Goal: Task Accomplishment & Management: Manage account settings

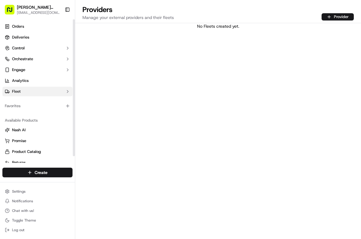
click at [40, 91] on button "Fleet" at bounding box center [37, 92] width 70 height 10
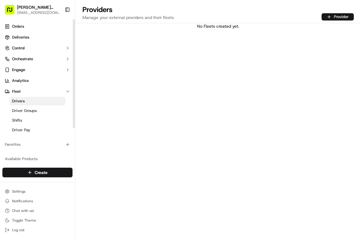
click at [34, 100] on link "Drivers" at bounding box center [38, 101] width 56 height 8
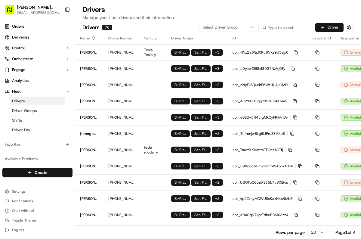
click at [329, 29] on button "Driver" at bounding box center [329, 27] width 28 height 9
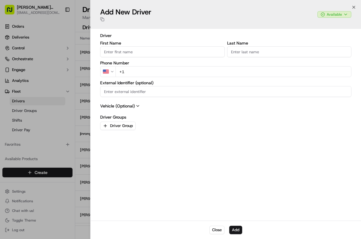
click at [220, 52] on input "First Name" at bounding box center [162, 51] width 124 height 11
type input "XIONGJUN"
click at [260, 55] on input "Last Name" at bounding box center [289, 51] width 124 height 11
type input "SHI"
click at [233, 76] on input "+1" at bounding box center [233, 71] width 236 height 11
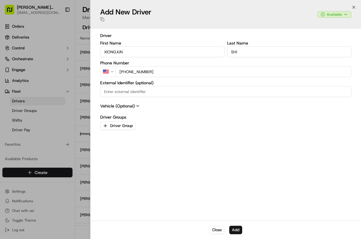
type input "+1 415 203 8900"
click at [138, 105] on icon at bounding box center [137, 105] width 5 height 5
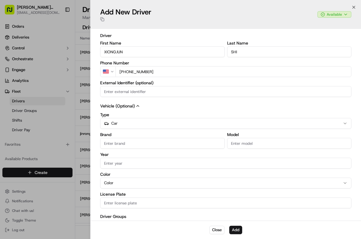
scroll to position [12, 0]
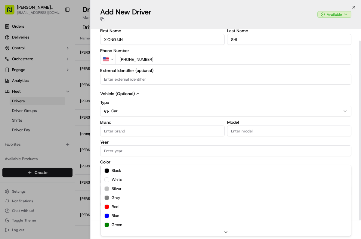
click at [118, 172] on div "Color Color black white silver gray red blue green yellow orange purple brown b…" at bounding box center [225, 168] width 251 height 16
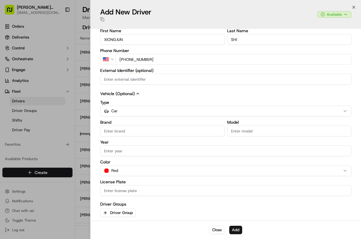
click at [158, 204] on label "Driver Groups" at bounding box center [225, 204] width 251 height 4
click at [120, 211] on button "Driver Group" at bounding box center [117, 212] width 35 height 8
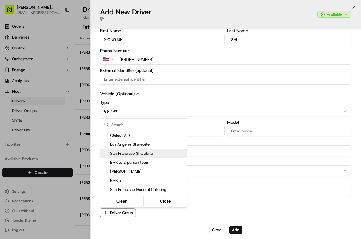
click at [133, 153] on span "San Francisco Sharebite" at bounding box center [147, 153] width 74 height 5
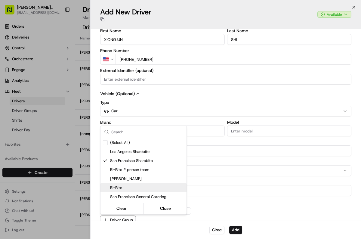
click at [124, 186] on span "Bi-Rite" at bounding box center [147, 187] width 74 height 5
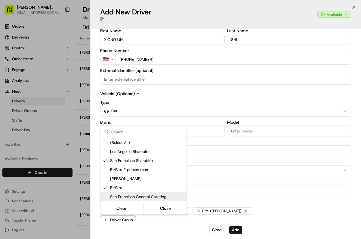
click at [138, 194] on span "San Francisco General Catering" at bounding box center [147, 196] width 74 height 5
click at [164, 206] on button "Close" at bounding box center [165, 208] width 41 height 8
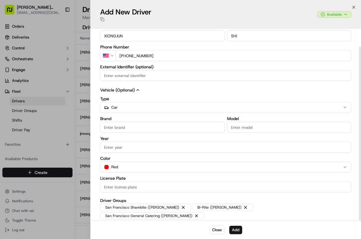
scroll to position [20, 0]
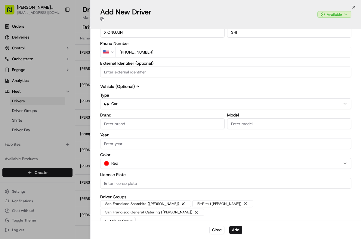
click at [236, 228] on button "Add" at bounding box center [235, 229] width 13 height 8
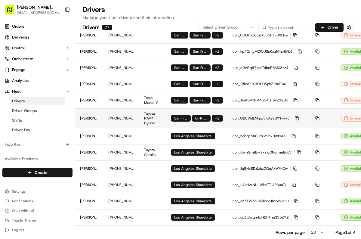
scroll to position [0, 5]
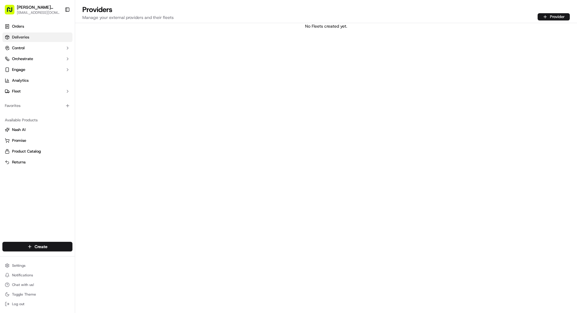
click at [31, 38] on link "Deliveries" at bounding box center [37, 37] width 70 height 10
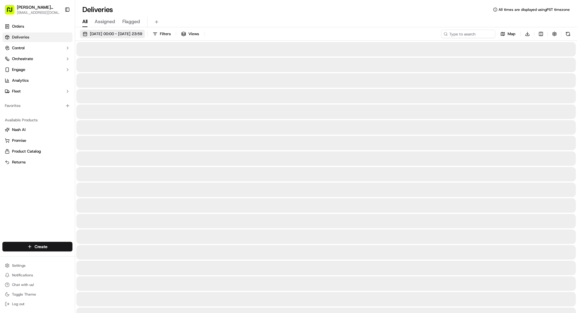
click at [128, 34] on span "[DATE] 00:00 - [DATE] 23:59" at bounding box center [116, 33] width 52 height 5
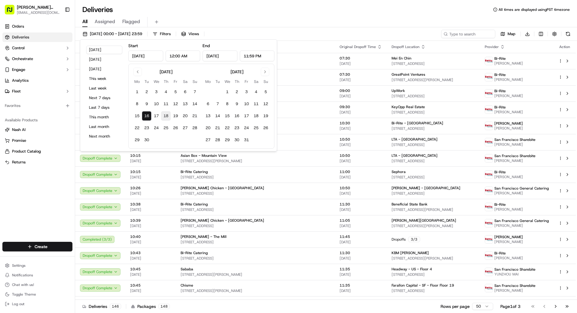
click at [166, 116] on button "18" at bounding box center [166, 116] width 10 height 10
type input "[DATE]"
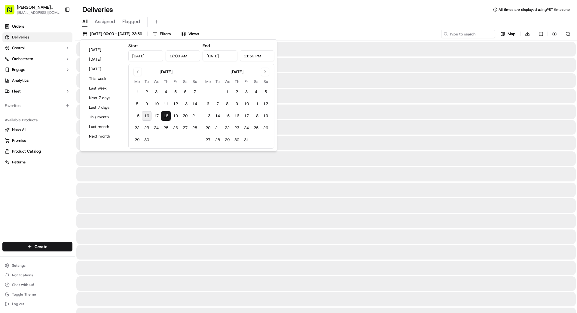
click at [166, 116] on button "18" at bounding box center [166, 116] width 10 height 10
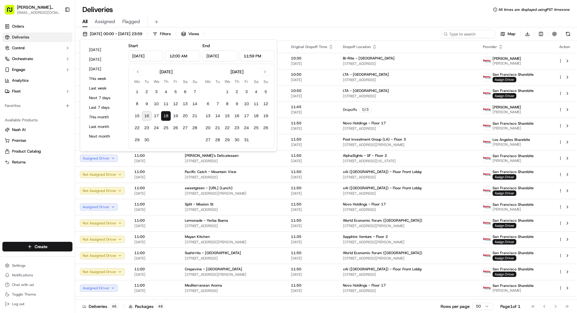
click at [318, 11] on div "Deliveries All times are displayed using PST timezone" at bounding box center [326, 10] width 502 height 10
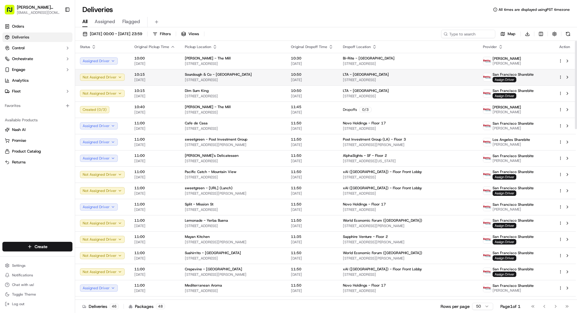
click at [342, 74] on td "LTA - [GEOGRAPHIC_DATA] [STREET_ADDRESS]" at bounding box center [408, 77] width 140 height 16
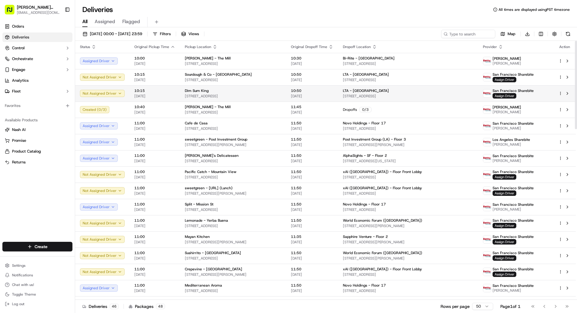
click at [279, 91] on div "Dim Sum King" at bounding box center [233, 90] width 96 height 5
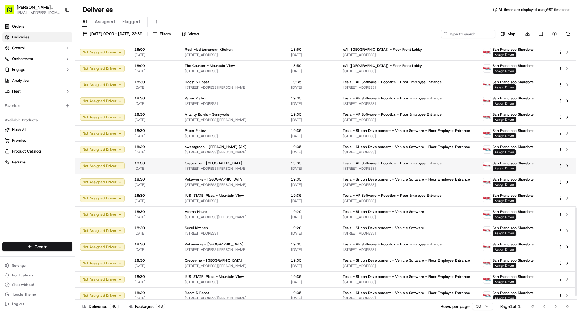
scroll to position [499, 0]
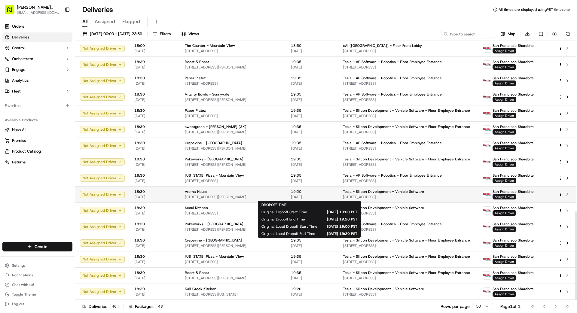
click at [319, 195] on span "[DATE]" at bounding box center [312, 197] width 42 height 5
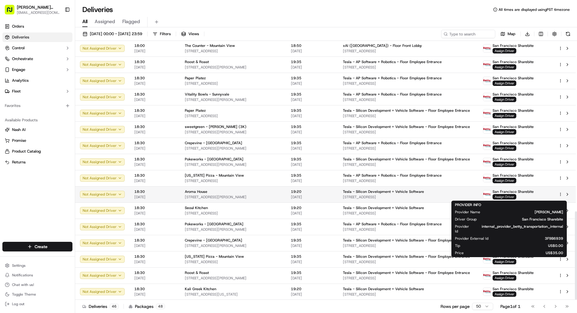
click at [360, 198] on span "Assign Driver" at bounding box center [504, 196] width 24 height 5
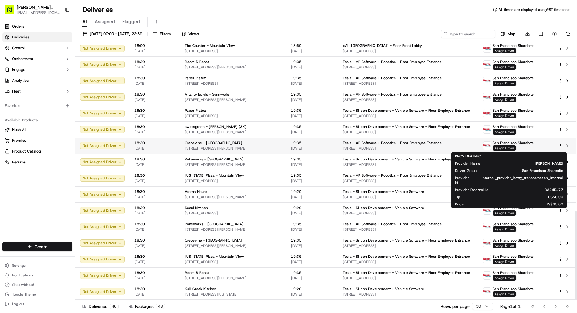
click at [360, 148] on span "Assign Driver" at bounding box center [504, 147] width 24 height 5
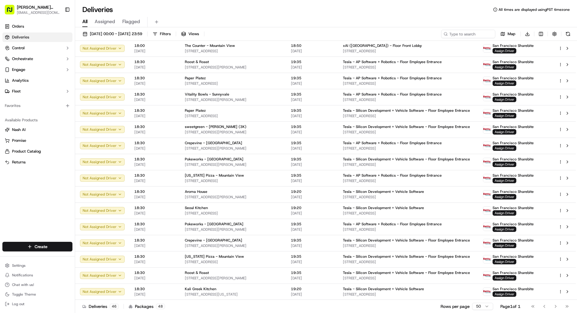
drag, startPoint x: 42, startPoint y: 172, endPoint x: 48, endPoint y: 106, distance: 65.8
click at [53, 92] on button "Fleet" at bounding box center [37, 92] width 70 height 10
click at [45, 103] on link "Drivers" at bounding box center [38, 101] width 56 height 8
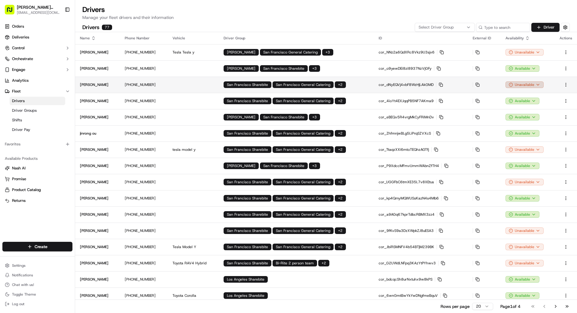
click at [360, 81] on html "[PERSON_NAME] Transportation [EMAIL_ADDRESS][DOMAIN_NAME] Toggle Sidebar Orders…" at bounding box center [288, 156] width 577 height 313
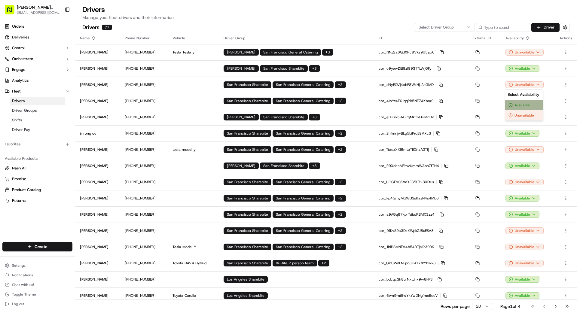
click at [360, 103] on div "Available" at bounding box center [524, 105] width 38 height 10
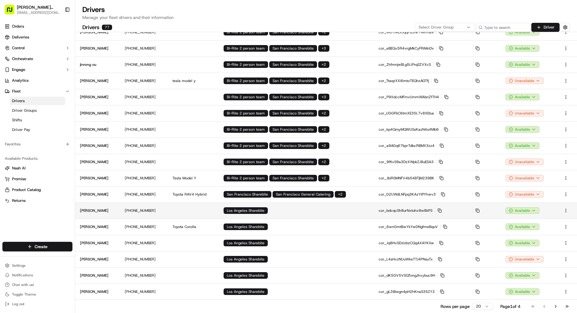
scroll to position [69, 0]
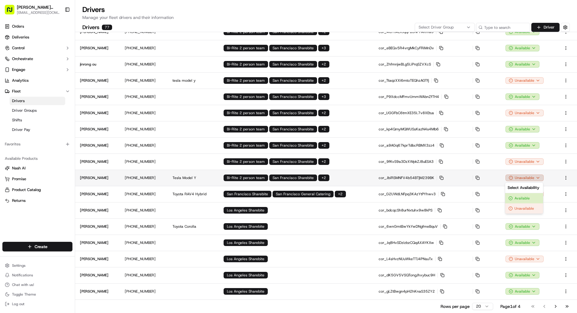
click at [360, 179] on html "[PERSON_NAME] Transportation [EMAIL_ADDRESS][DOMAIN_NAME] Toggle Sidebar Orders…" at bounding box center [288, 156] width 577 height 313
click at [360, 197] on div "Available" at bounding box center [524, 198] width 38 height 10
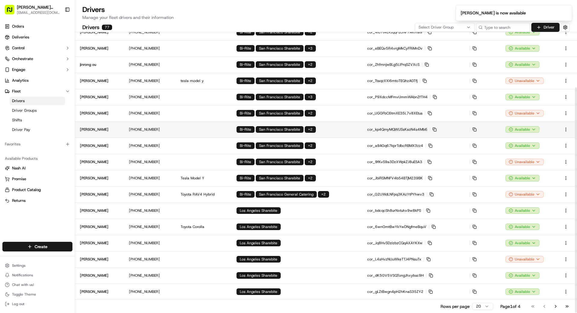
scroll to position [66, 0]
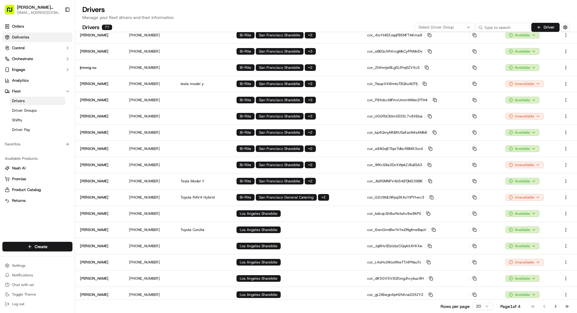
click at [25, 40] on span "Deliveries" at bounding box center [20, 37] width 17 height 5
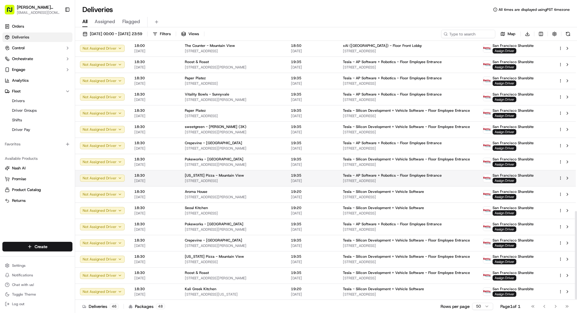
scroll to position [498, 0]
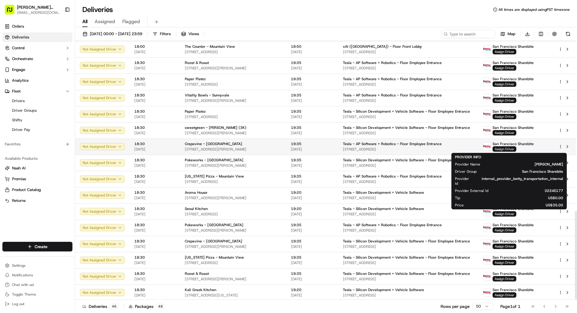
click at [360, 149] on span "Assign Driver" at bounding box center [504, 148] width 24 height 5
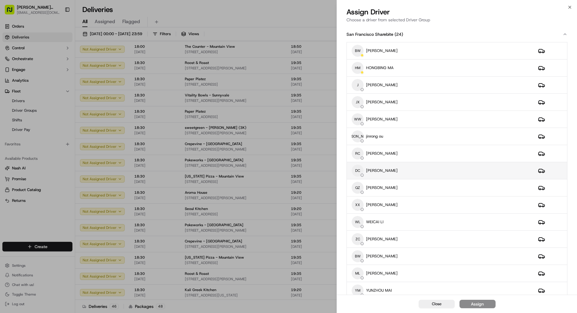
scroll to position [2, 0]
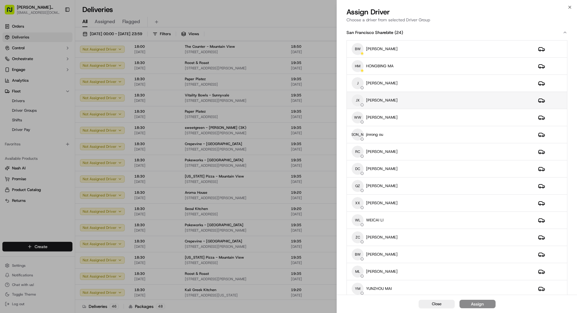
click at [360, 102] on div "JX [PERSON_NAME]" at bounding box center [440, 100] width 177 height 12
click at [360, 238] on button "Assign" at bounding box center [477, 304] width 36 height 8
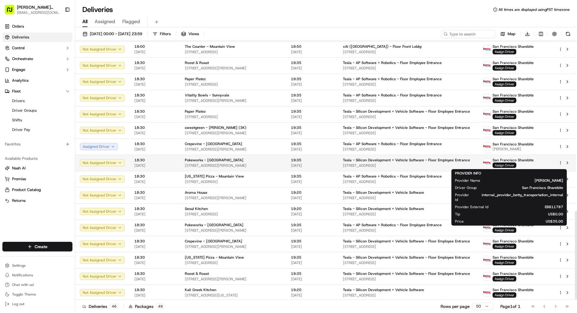
click at [360, 164] on span "Assign Driver" at bounding box center [504, 165] width 24 height 5
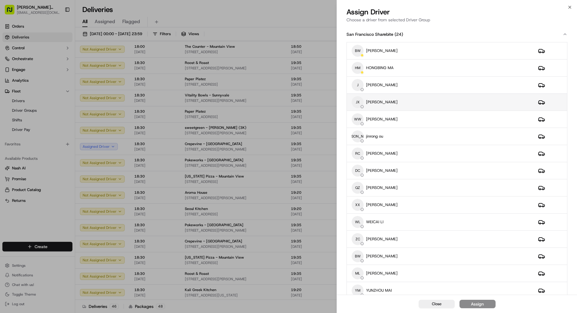
click at [360, 104] on div "JX [PERSON_NAME]" at bounding box center [440, 102] width 177 height 12
drag, startPoint x: 473, startPoint y: 302, endPoint x: 477, endPoint y: 302, distance: 4.5
click at [360, 238] on div "Assign" at bounding box center [477, 304] width 13 height 6
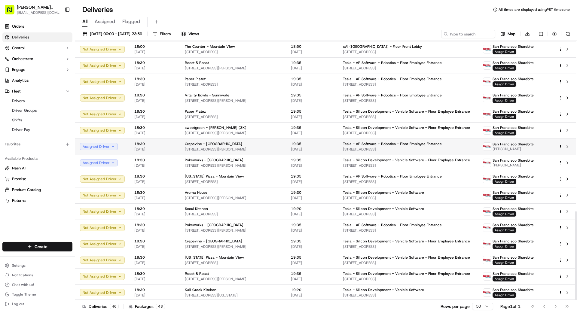
scroll to position [499, 0]
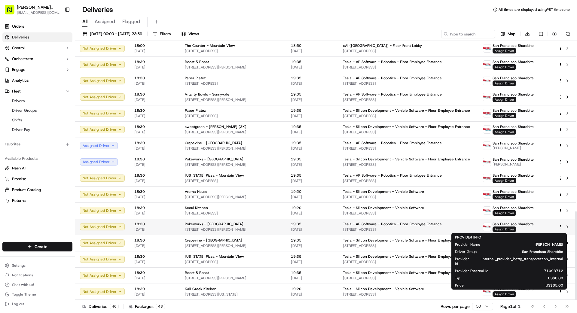
click at [360, 228] on span "Assign Driver" at bounding box center [504, 229] width 24 height 5
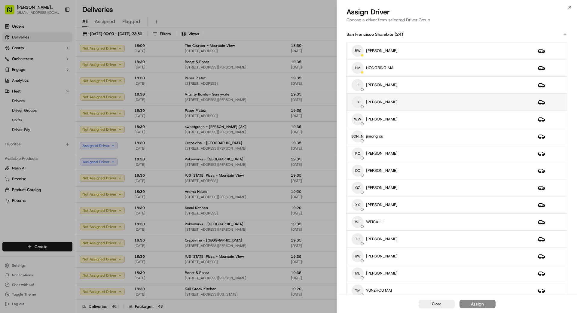
click at [360, 102] on div "JX [PERSON_NAME]" at bounding box center [440, 102] width 177 height 12
click at [360, 238] on div "Assign" at bounding box center [477, 304] width 13 height 6
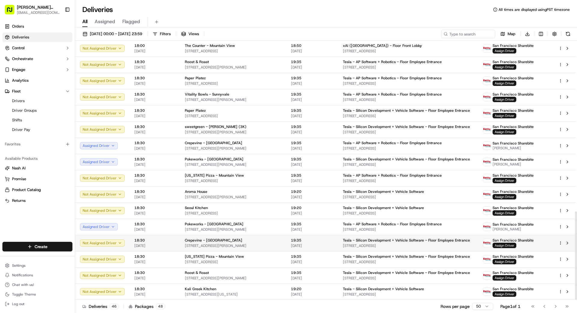
click at [360, 238] on span "Assign Driver" at bounding box center [504, 245] width 24 height 5
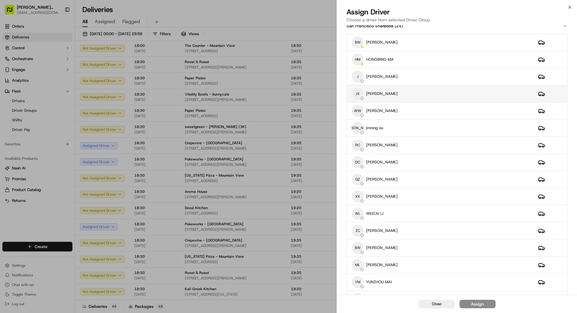
scroll to position [10, 0]
click at [360, 94] on div "JX [PERSON_NAME]" at bounding box center [440, 92] width 177 height 12
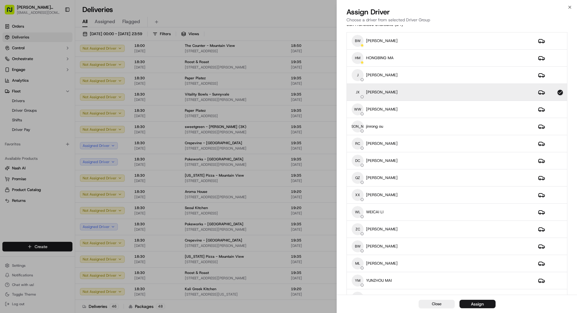
click at [360, 238] on button "Assign" at bounding box center [477, 304] width 36 height 8
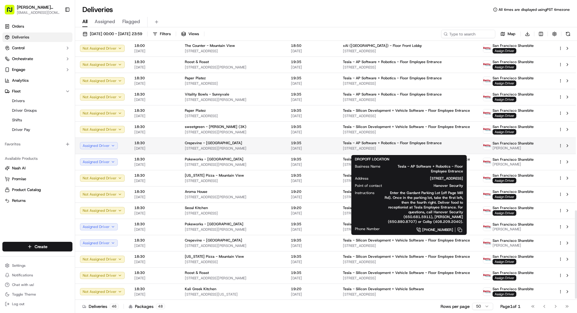
scroll to position [495, 0]
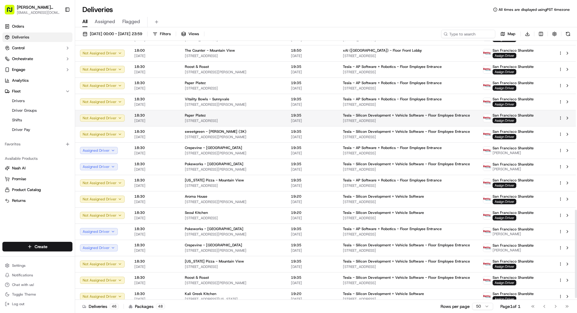
click at [281, 117] on div "Paper Platez" at bounding box center [233, 115] width 96 height 5
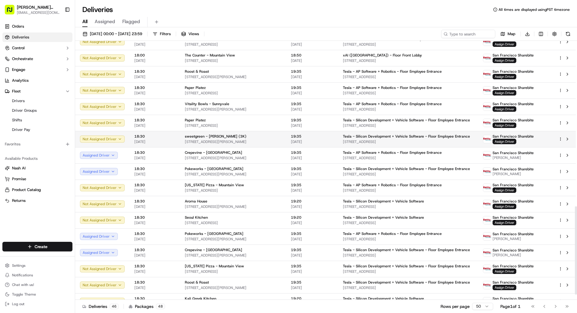
scroll to position [478, 0]
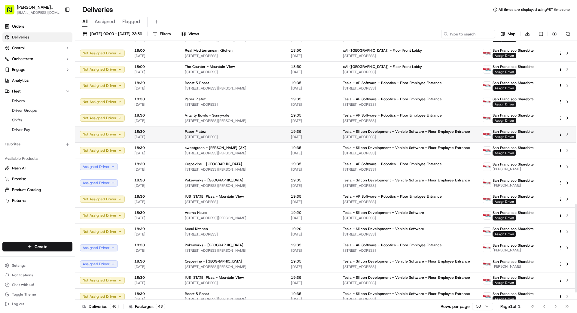
click at [360, 136] on span "Assign Driver" at bounding box center [504, 136] width 24 height 5
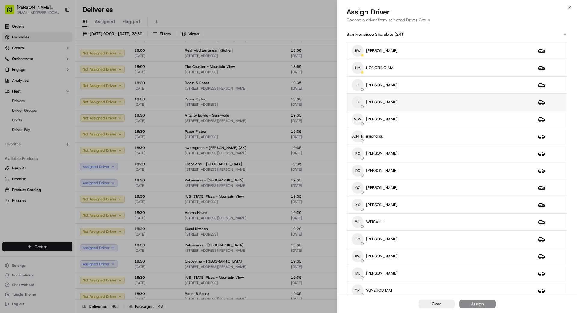
click at [360, 100] on div "JX [PERSON_NAME]" at bounding box center [440, 102] width 177 height 12
click at [360, 238] on button "Assign" at bounding box center [477, 304] width 36 height 8
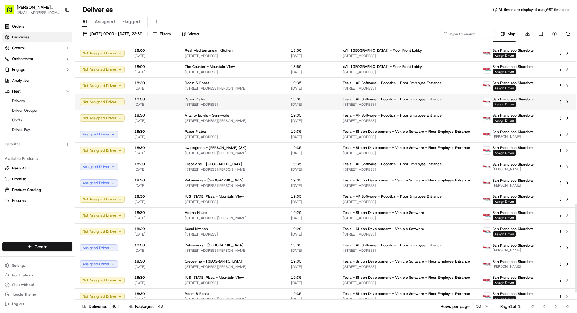
click at [360, 103] on span "Assign Driver" at bounding box center [504, 104] width 24 height 5
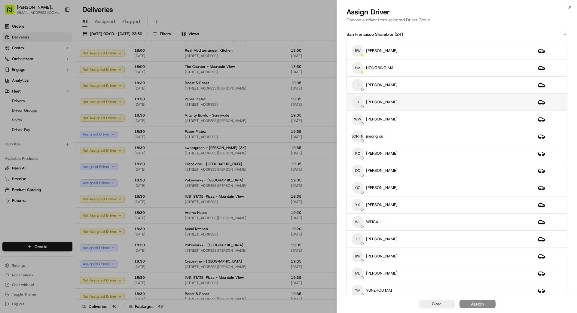
click at [360, 103] on div "JX [PERSON_NAME]" at bounding box center [440, 102] width 177 height 12
click at [360, 238] on div "Assign" at bounding box center [477, 304] width 13 height 6
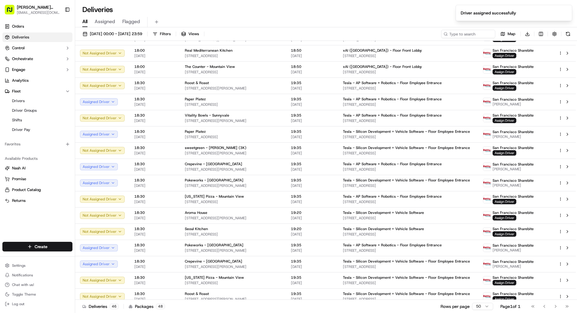
click at [331, 238] on div "Deliveries 46 Packages 48 Rows per page 50 Page 1 of 1 Go to first page Go to p…" at bounding box center [326, 307] width 502 height 14
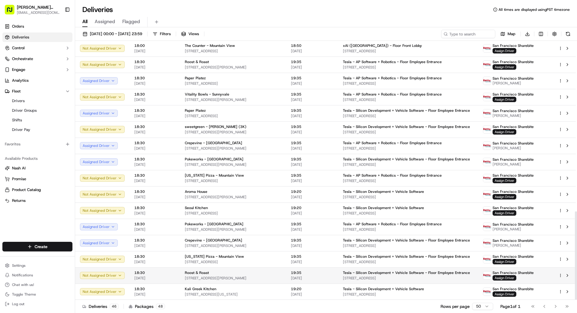
click at [343, 238] on td "Tesla - Silicon Development + Vehicle Software - Floor Employee Entrance [STREE…" at bounding box center [408, 275] width 140 height 16
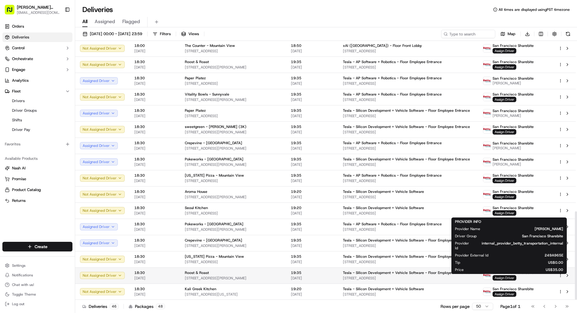
click at [360, 238] on span "Assign Driver" at bounding box center [504, 277] width 24 height 5
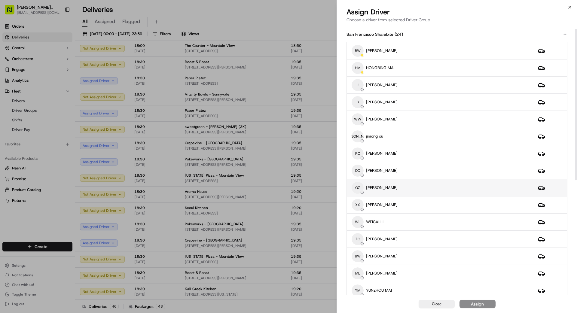
scroll to position [7, 0]
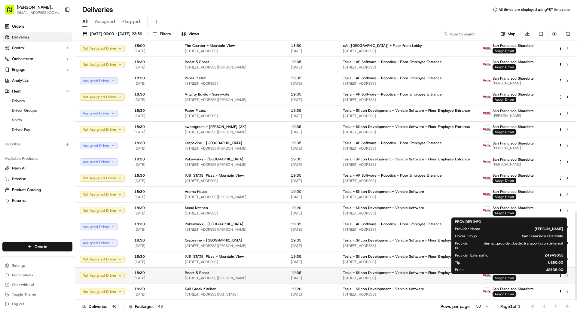
click at [360, 238] on span "Assign Driver" at bounding box center [504, 277] width 24 height 5
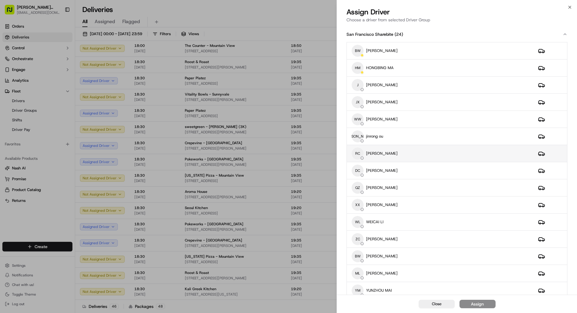
drag, startPoint x: 400, startPoint y: 153, endPoint x: 404, endPoint y: 153, distance: 3.9
click at [360, 153] on div "RC [PERSON_NAME]" at bounding box center [440, 154] width 177 height 12
click at [360, 238] on div "Assign" at bounding box center [477, 304] width 13 height 6
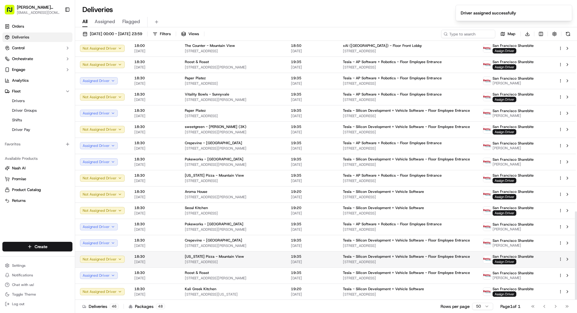
click at [360, 238] on span "Assign Driver" at bounding box center [504, 261] width 24 height 5
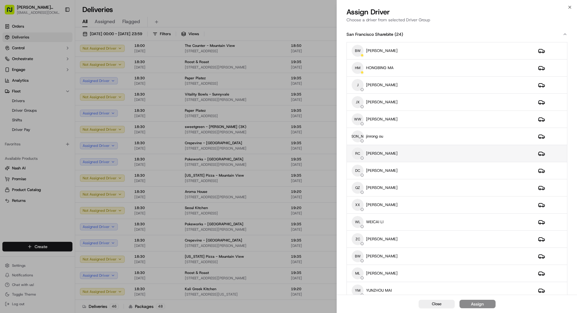
click at [360, 152] on div "RC [PERSON_NAME]" at bounding box center [440, 154] width 177 height 12
click at [360, 238] on div "Assign" at bounding box center [477, 304] width 13 height 6
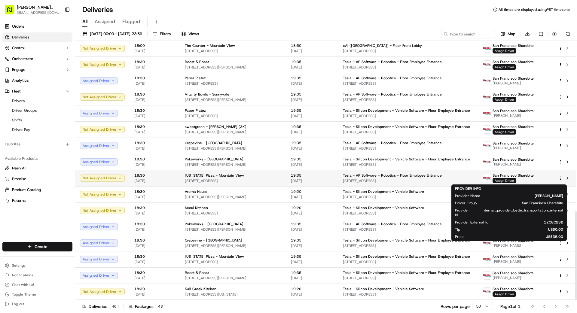
click at [360, 180] on span "Assign Driver" at bounding box center [504, 180] width 24 height 5
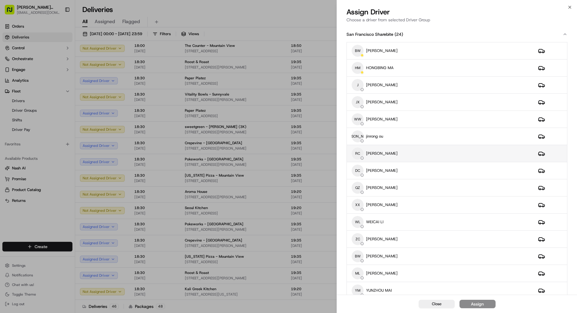
click at [360, 155] on div "RC [PERSON_NAME]" at bounding box center [440, 154] width 177 height 12
click at [360, 238] on div "Assign" at bounding box center [477, 304] width 13 height 6
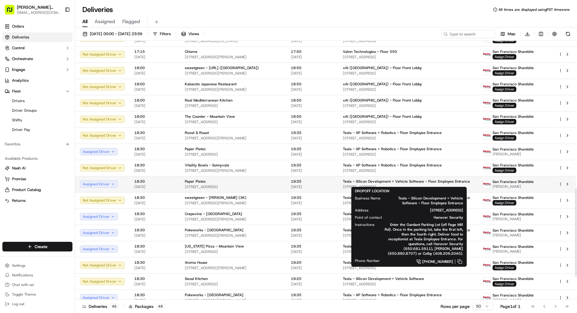
scroll to position [499, 0]
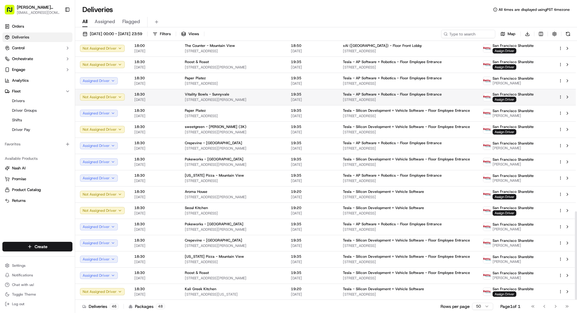
click at [313, 95] on span "19:35" at bounding box center [312, 94] width 42 height 5
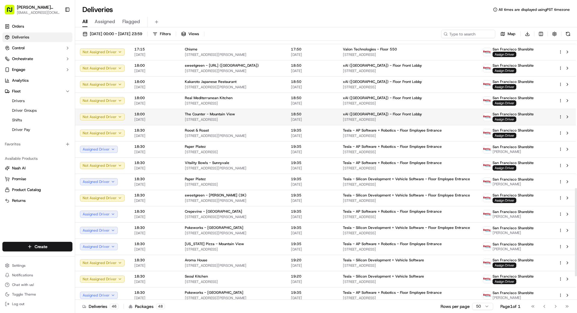
scroll to position [432, 0]
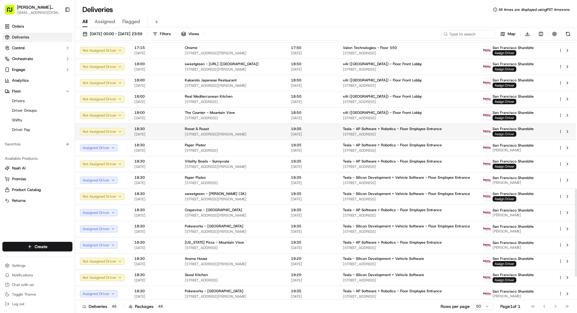
click at [360, 133] on span "Assign Driver" at bounding box center [504, 133] width 24 height 5
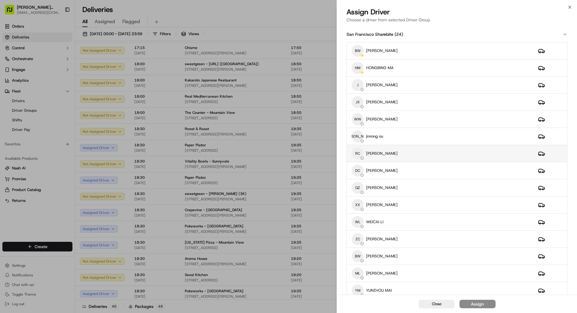
drag, startPoint x: 405, startPoint y: 155, endPoint x: 408, endPoint y: 151, distance: 5.1
click at [360, 154] on div "RC [PERSON_NAME]" at bounding box center [440, 154] width 177 height 12
click at [360, 238] on div "Assign" at bounding box center [477, 304] width 13 height 6
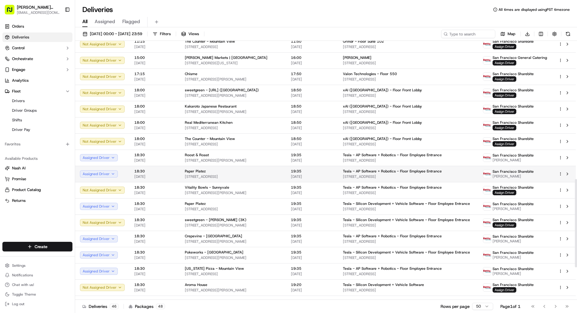
scroll to position [421, 0]
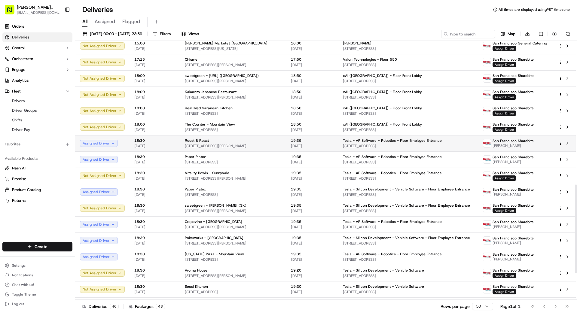
click at [360, 142] on html "[PERSON_NAME] Transportation [EMAIL_ADDRESS][DOMAIN_NAME] Toggle Sidebar Orders…" at bounding box center [288, 156] width 577 height 313
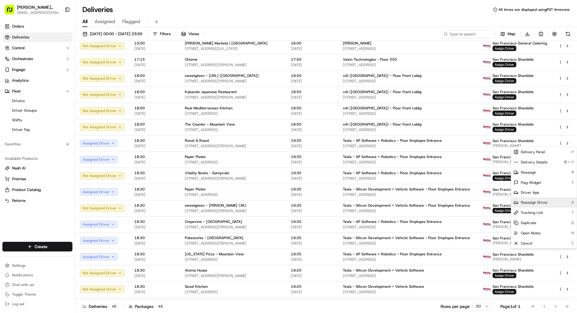
click at [360, 205] on div "Reassign Driver A" at bounding box center [544, 202] width 66 height 10
click at [41, 102] on link "Drivers" at bounding box center [38, 101] width 56 height 8
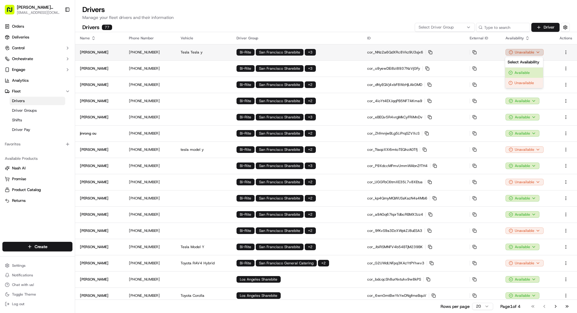
click at [360, 53] on html "[PERSON_NAME] Transportation [EMAIL_ADDRESS][DOMAIN_NAME] Toggle Sidebar Orders…" at bounding box center [288, 156] width 577 height 313
click at [360, 73] on div "Available" at bounding box center [524, 73] width 38 height 10
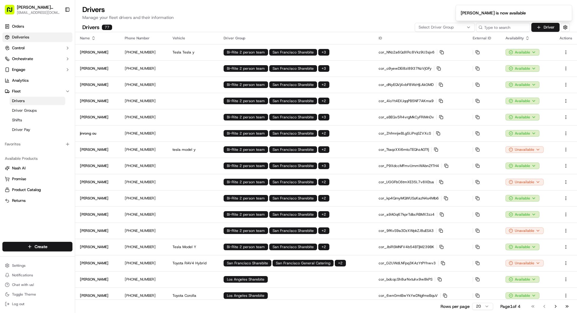
click at [28, 36] on span "Deliveries" at bounding box center [20, 37] width 17 height 5
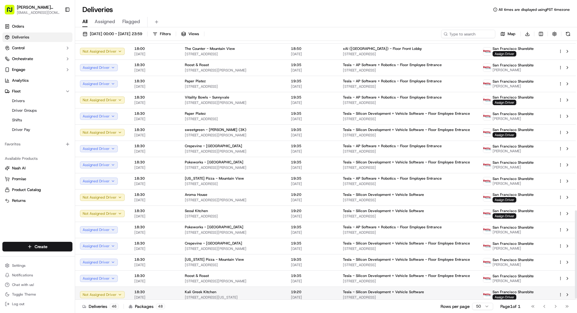
scroll to position [499, 0]
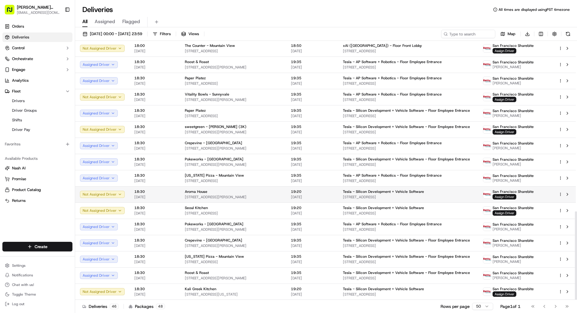
click at [360, 196] on span "Assign Driver" at bounding box center [504, 196] width 24 height 5
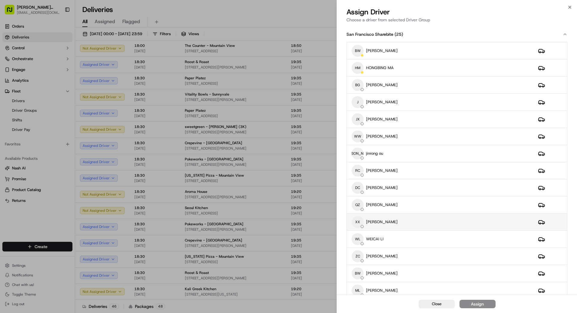
click at [360, 218] on div "XX [PERSON_NAME]" at bounding box center [440, 222] width 177 height 12
click at [360, 238] on button "Assign" at bounding box center [477, 304] width 36 height 8
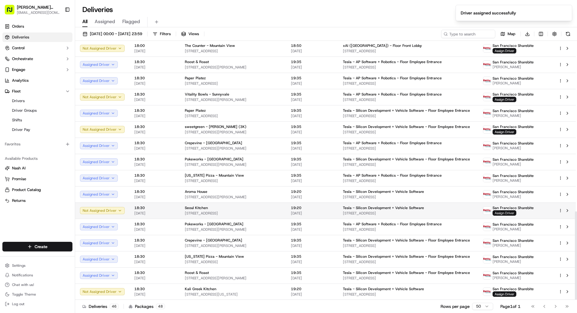
click at [360, 213] on span "Assign Driver" at bounding box center [504, 212] width 24 height 5
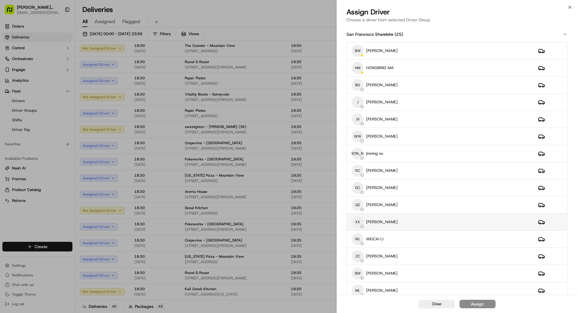
drag, startPoint x: 401, startPoint y: 221, endPoint x: 405, endPoint y: 220, distance: 3.4
click at [360, 220] on div "XX [PERSON_NAME]" at bounding box center [440, 222] width 177 height 12
click at [360, 238] on div "Assign" at bounding box center [477, 304] width 13 height 6
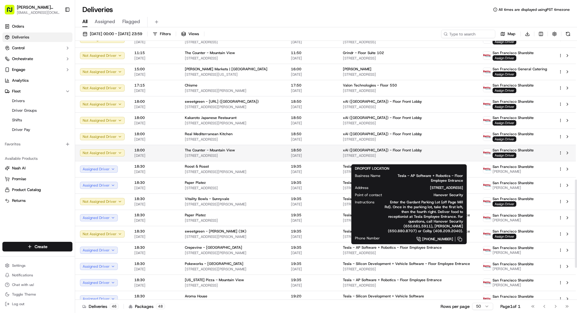
scroll to position [392, 0]
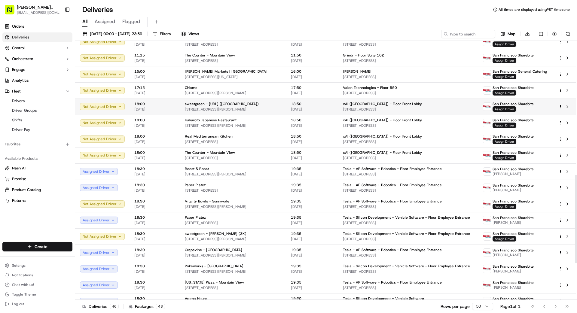
click at [360, 108] on span "Assign Driver" at bounding box center [504, 108] width 24 height 5
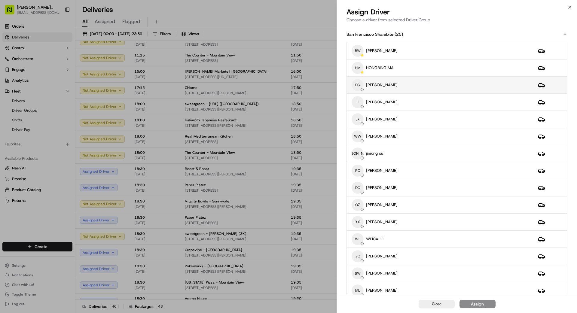
click at [360, 89] on div "BG [PERSON_NAME]" at bounding box center [440, 85] width 177 height 12
click at [360, 238] on button "Assign" at bounding box center [477, 304] width 36 height 8
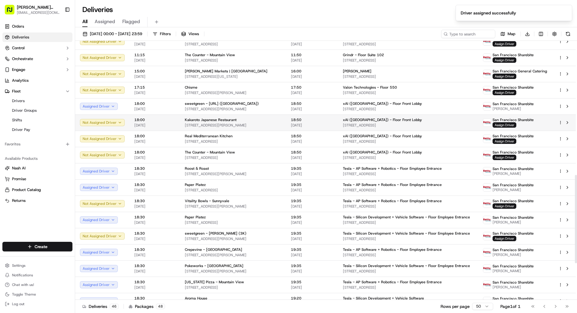
scroll to position [395, 0]
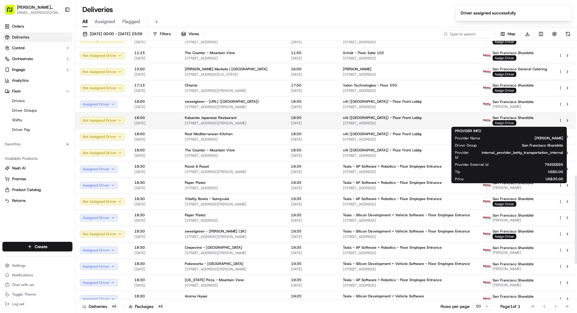
click at [360, 122] on span "Assign Driver" at bounding box center [504, 122] width 24 height 5
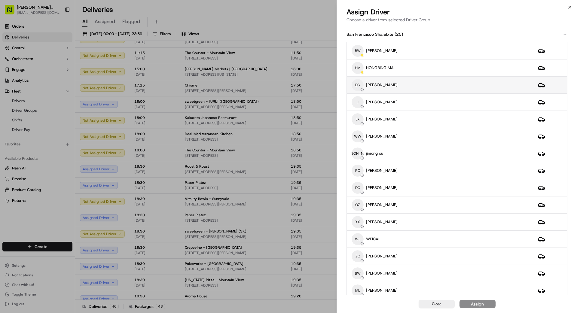
click at [360, 83] on div "BG [PERSON_NAME]" at bounding box center [440, 85] width 177 height 12
drag, startPoint x: 481, startPoint y: 305, endPoint x: 477, endPoint y: 303, distance: 3.6
click at [360, 238] on div "Assign" at bounding box center [477, 304] width 13 height 6
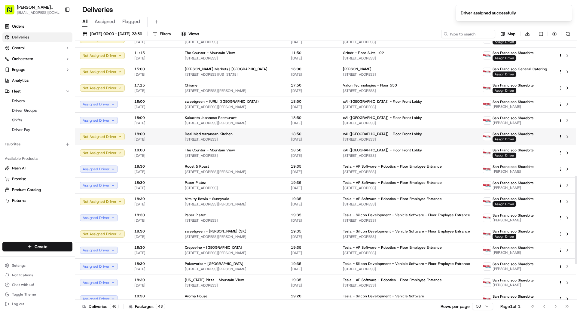
scroll to position [395, 0]
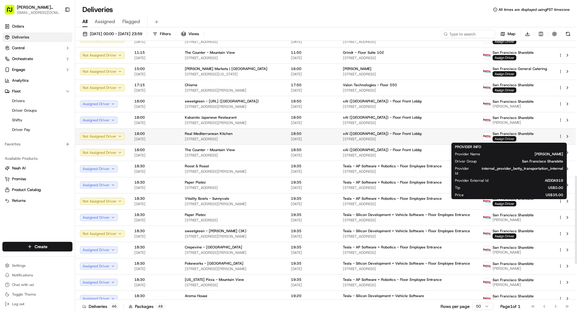
click at [360, 139] on span "Assign Driver" at bounding box center [504, 138] width 24 height 5
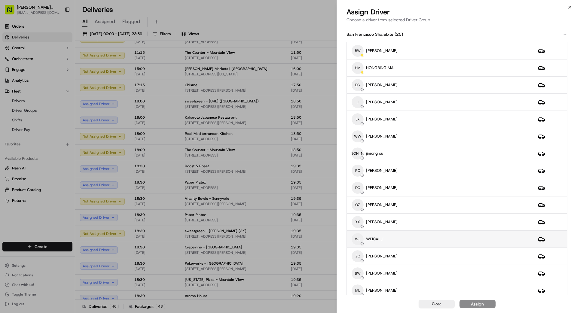
scroll to position [3, 0]
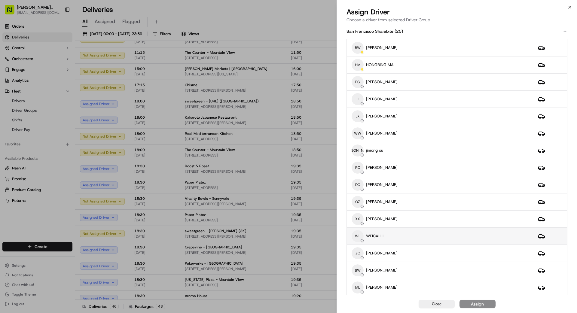
click at [360, 236] on div "WL WEICAI LI" at bounding box center [440, 236] width 177 height 12
click at [360, 238] on div "Assign" at bounding box center [477, 304] width 13 height 6
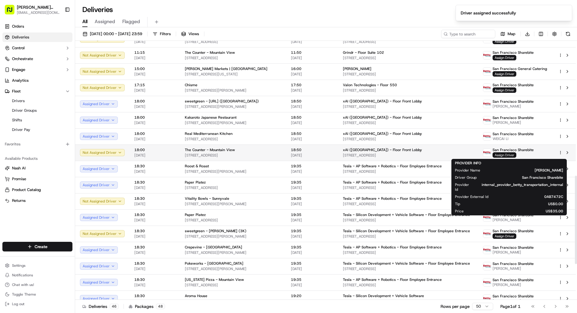
click at [360, 155] on span "Assign Driver" at bounding box center [504, 154] width 24 height 5
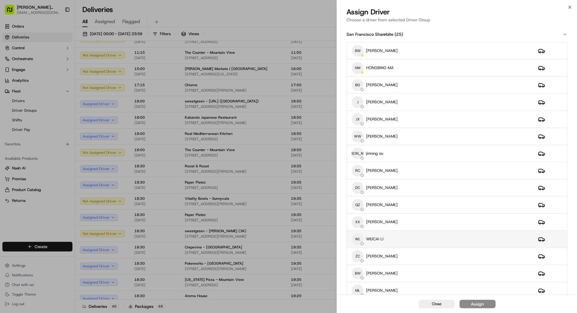
click at [360, 236] on div "WL WEICAI LI" at bounding box center [440, 239] width 177 height 12
drag, startPoint x: 471, startPoint y: 304, endPoint x: 461, endPoint y: 294, distance: 14.9
click at [360, 238] on div "Assign" at bounding box center [477, 304] width 13 height 6
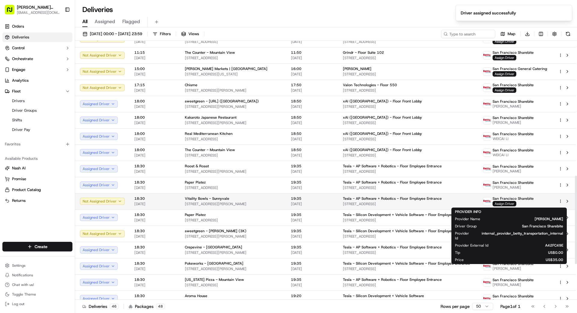
click at [360, 204] on span "Assign Driver" at bounding box center [504, 203] width 24 height 5
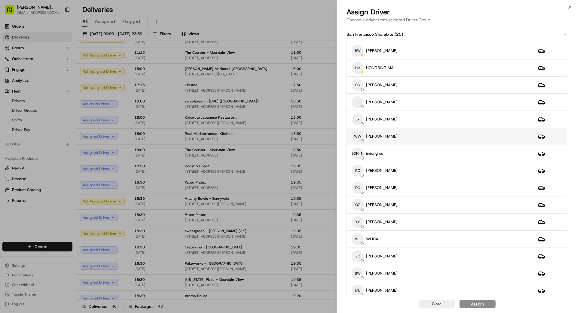
click at [360, 135] on div "WW weishing [PERSON_NAME]" at bounding box center [440, 136] width 177 height 12
click at [360, 238] on button "Assign" at bounding box center [477, 304] width 36 height 8
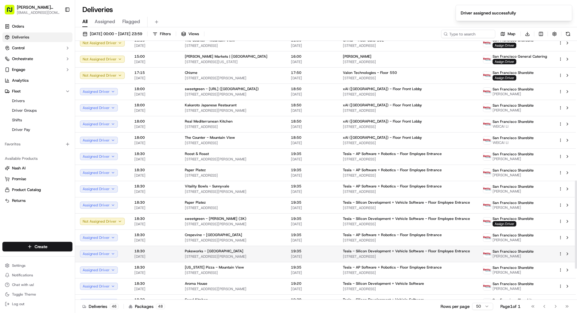
scroll to position [410, 0]
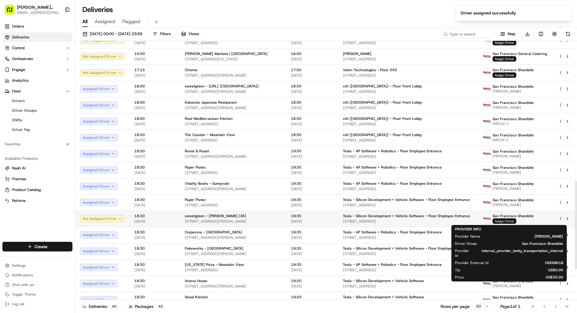
click at [360, 222] on span "Assign Driver" at bounding box center [504, 220] width 24 height 5
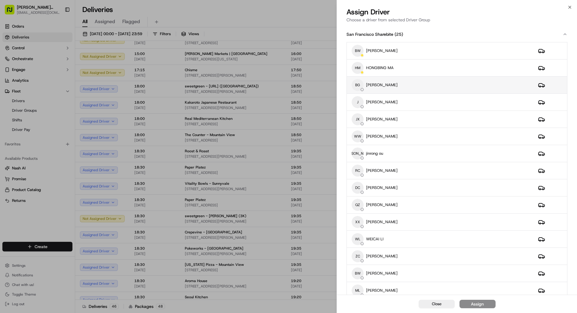
click at [360, 86] on div "BG [PERSON_NAME]" at bounding box center [440, 85] width 177 height 12
click at [360, 238] on div "Assign" at bounding box center [477, 304] width 13 height 6
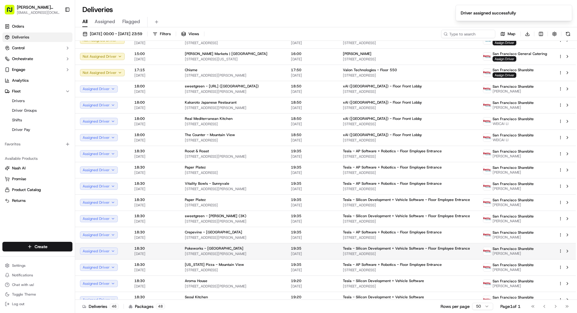
drag, startPoint x: 298, startPoint y: 310, endPoint x: 347, endPoint y: 245, distance: 81.7
click at [300, 238] on div "Deliveries 46 Packages 48 Rows per page 50 Page 1 of 1 Go to first page Go to p…" at bounding box center [326, 307] width 502 height 14
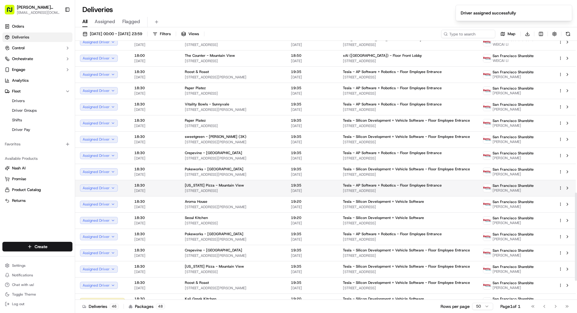
scroll to position [499, 0]
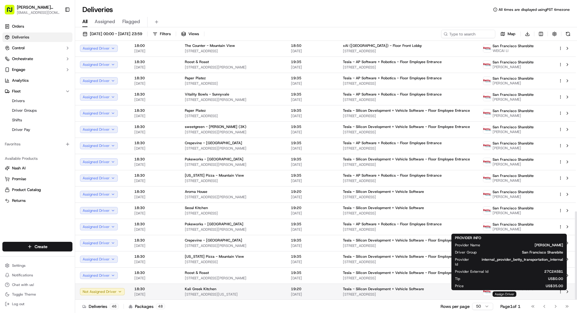
click at [360, 238] on span "Assign Driver" at bounding box center [504, 293] width 24 height 5
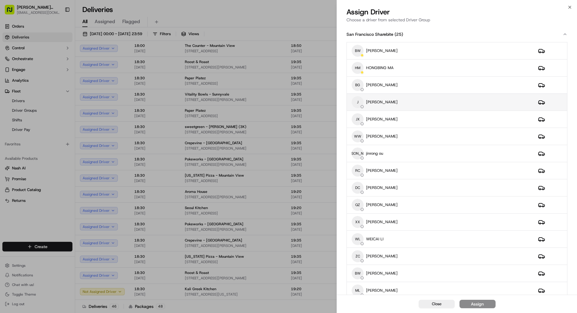
scroll to position [0, 0]
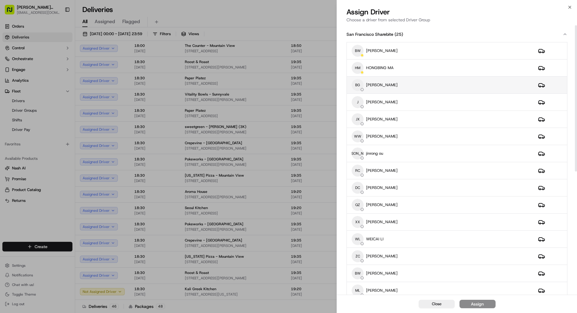
drag, startPoint x: 395, startPoint y: 83, endPoint x: 397, endPoint y: 89, distance: 5.9
click at [360, 83] on div "BG [PERSON_NAME]" at bounding box center [440, 85] width 177 height 12
click at [360, 238] on div "Assign" at bounding box center [477, 304] width 13 height 6
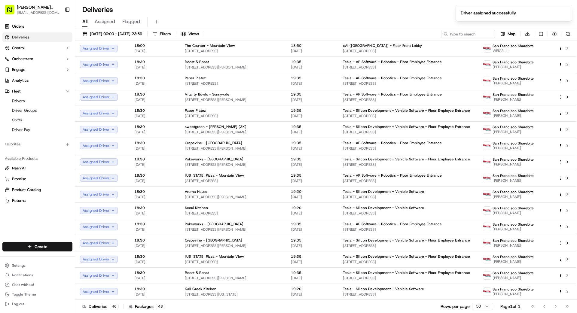
click at [309, 238] on div "Deliveries 46 Packages 48 Rows per page 50 Page 1 of 1 Go to first page Go to p…" at bounding box center [326, 307] width 502 height 14
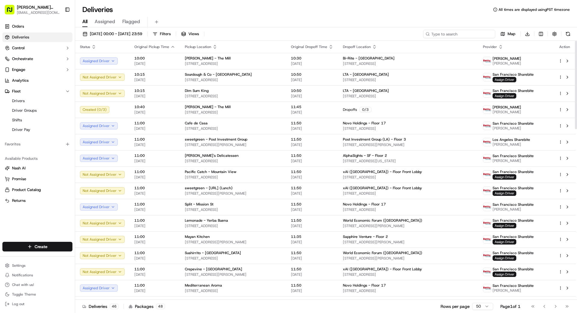
click at [360, 35] on input at bounding box center [459, 34] width 72 height 8
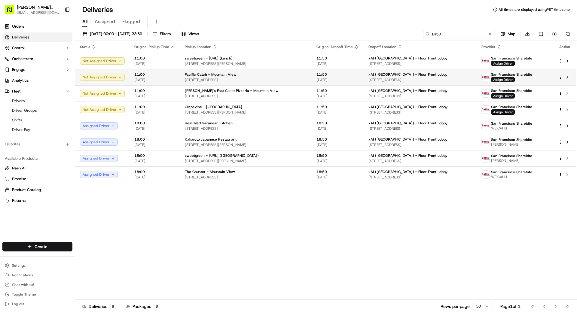
type input "1450"
click at [238, 76] on div "Pacific Catch - Mountain View" at bounding box center [246, 74] width 122 height 5
click at [238, 86] on td "[PERSON_NAME]'s East Coast Pizzeria - [GEOGRAPHIC_DATA] [STREET_ADDRESS]" at bounding box center [246, 93] width 132 height 16
drag, startPoint x: 239, startPoint y: 90, endPoint x: 238, endPoint y: 81, distance: 9.6
click at [238, 81] on span "[STREET_ADDRESS]" at bounding box center [246, 80] width 122 height 5
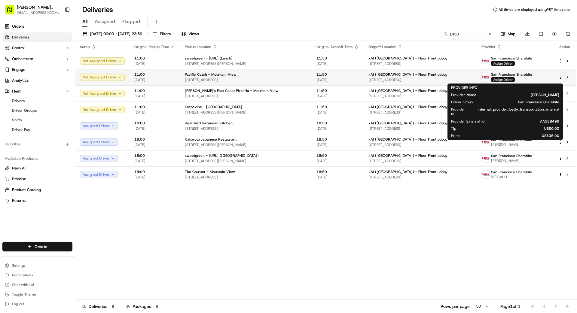
click at [360, 79] on span "Assign Driver" at bounding box center [503, 79] width 24 height 5
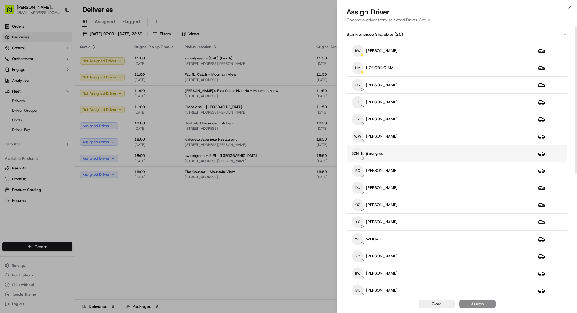
scroll to position [6, 0]
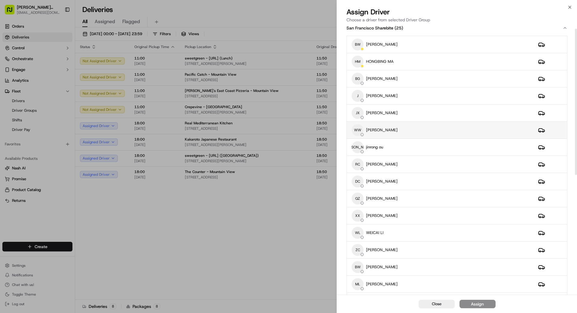
click at [360, 131] on div "WW weishing [PERSON_NAME]" at bounding box center [440, 130] width 177 height 12
click at [360, 238] on div "Assign" at bounding box center [477, 304] width 13 height 6
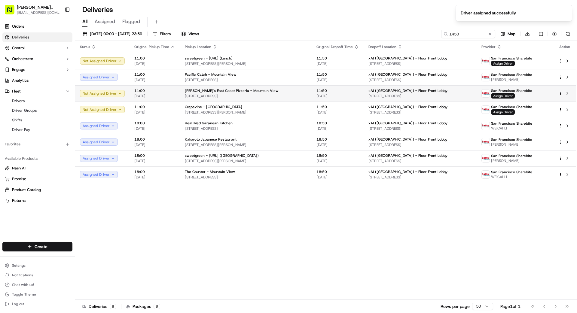
click at [360, 94] on span "Assign Driver" at bounding box center [503, 95] width 24 height 5
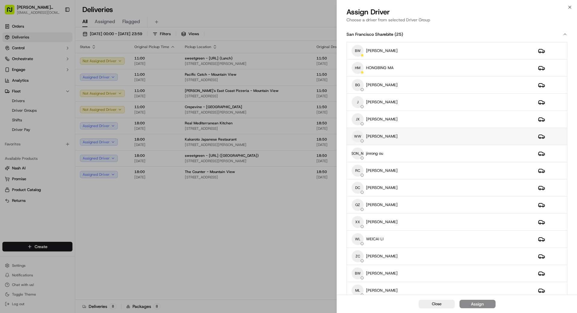
click at [360, 135] on div "WW weishing [PERSON_NAME]" at bounding box center [440, 136] width 177 height 12
click at [360, 238] on div "Assign" at bounding box center [477, 304] width 13 height 6
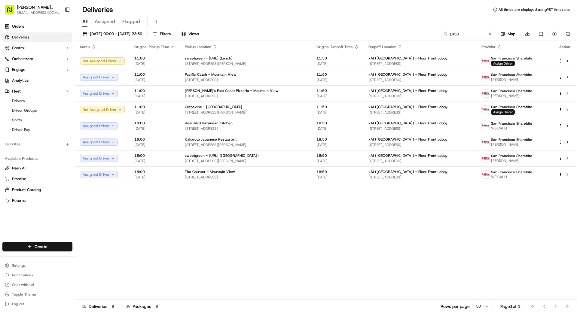
click at [360, 32] on button at bounding box center [490, 34] width 6 height 6
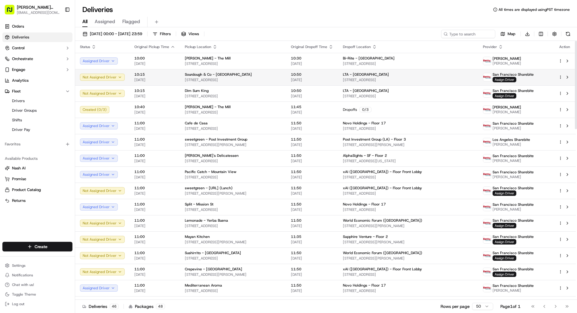
click at [360, 74] on div "LTA - [GEOGRAPHIC_DATA]" at bounding box center [408, 74] width 130 height 5
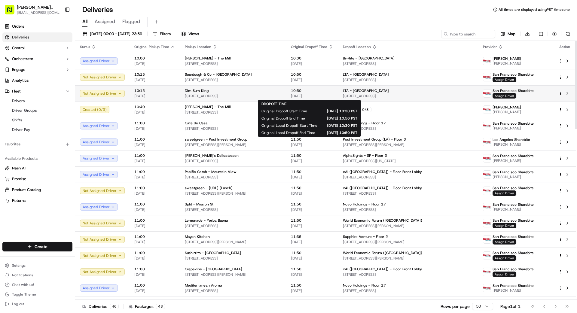
click at [300, 90] on span "10:50" at bounding box center [312, 90] width 42 height 5
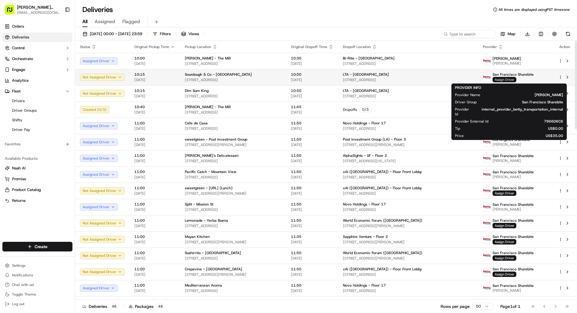
click at [360, 79] on span "Assign Driver" at bounding box center [504, 79] width 24 height 5
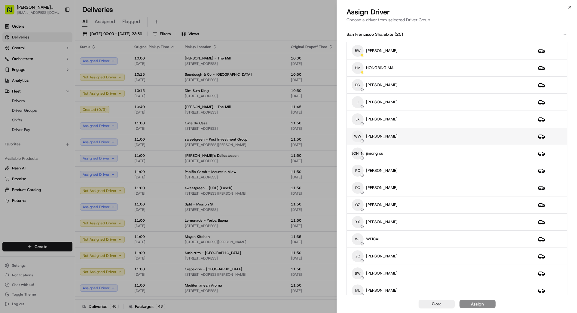
click at [360, 139] on div "WW weishing [PERSON_NAME]" at bounding box center [440, 136] width 177 height 12
click at [360, 238] on button "Assign" at bounding box center [477, 304] width 36 height 8
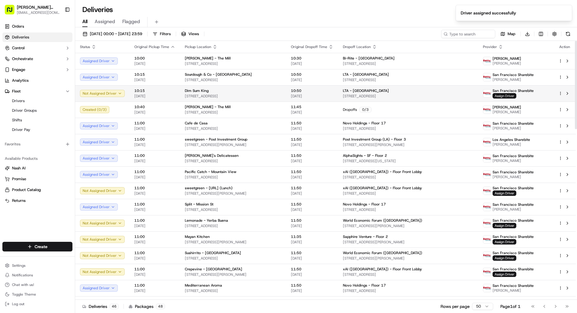
click at [360, 95] on span "Assign Driver" at bounding box center [504, 95] width 24 height 5
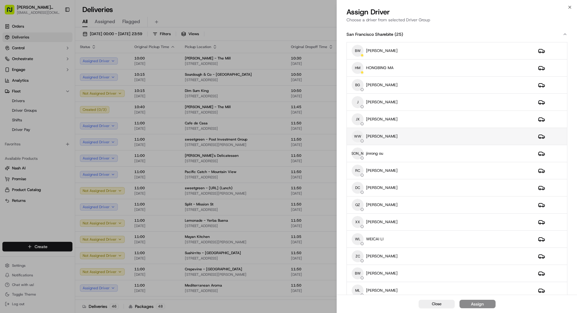
click at [360, 134] on div "WW weishing [PERSON_NAME]" at bounding box center [440, 136] width 177 height 12
click at [360, 238] on div "Assign" at bounding box center [477, 304] width 13 height 6
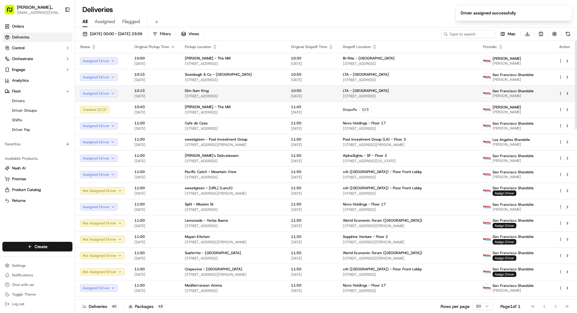
click at [323, 94] on span "[DATE]" at bounding box center [312, 96] width 42 height 5
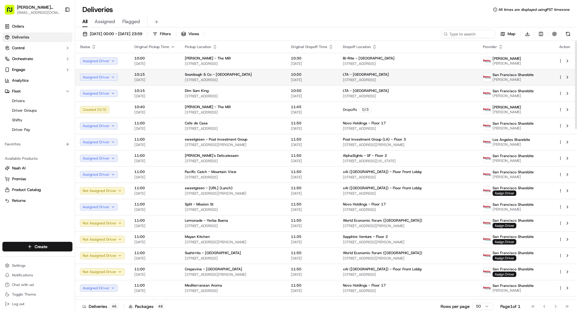
click at [245, 73] on div "Sourdough & Co - [GEOGRAPHIC_DATA]" at bounding box center [233, 74] width 96 height 5
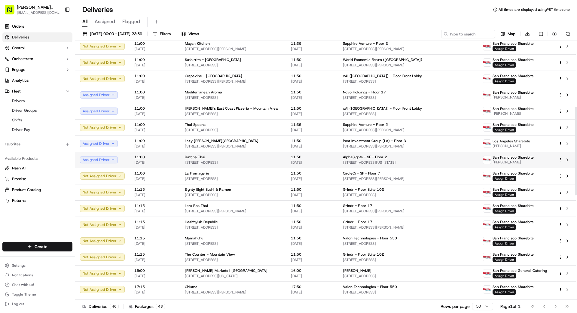
scroll to position [194, 0]
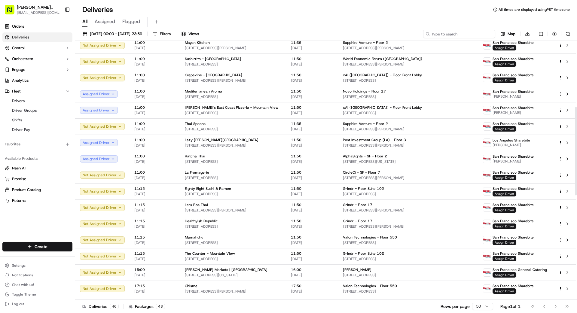
click at [360, 36] on input at bounding box center [459, 34] width 72 height 8
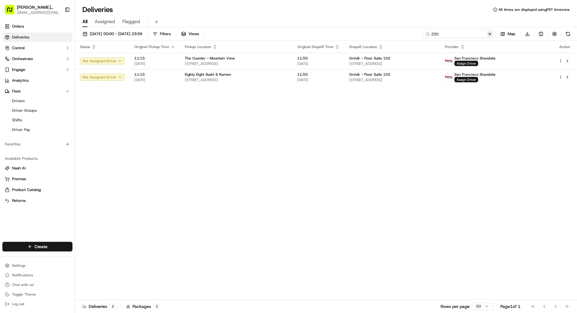
type input "250"
click at [360, 34] on button at bounding box center [490, 34] width 6 height 6
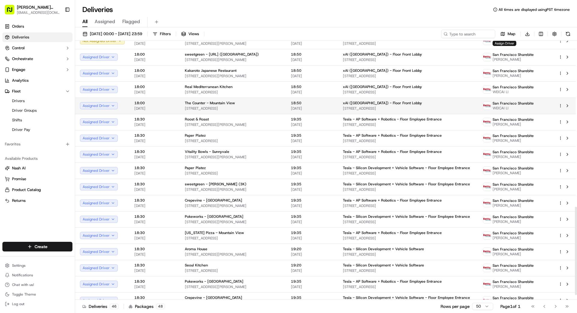
scroll to position [499, 0]
